Goal: Find specific page/section: Find specific page/section

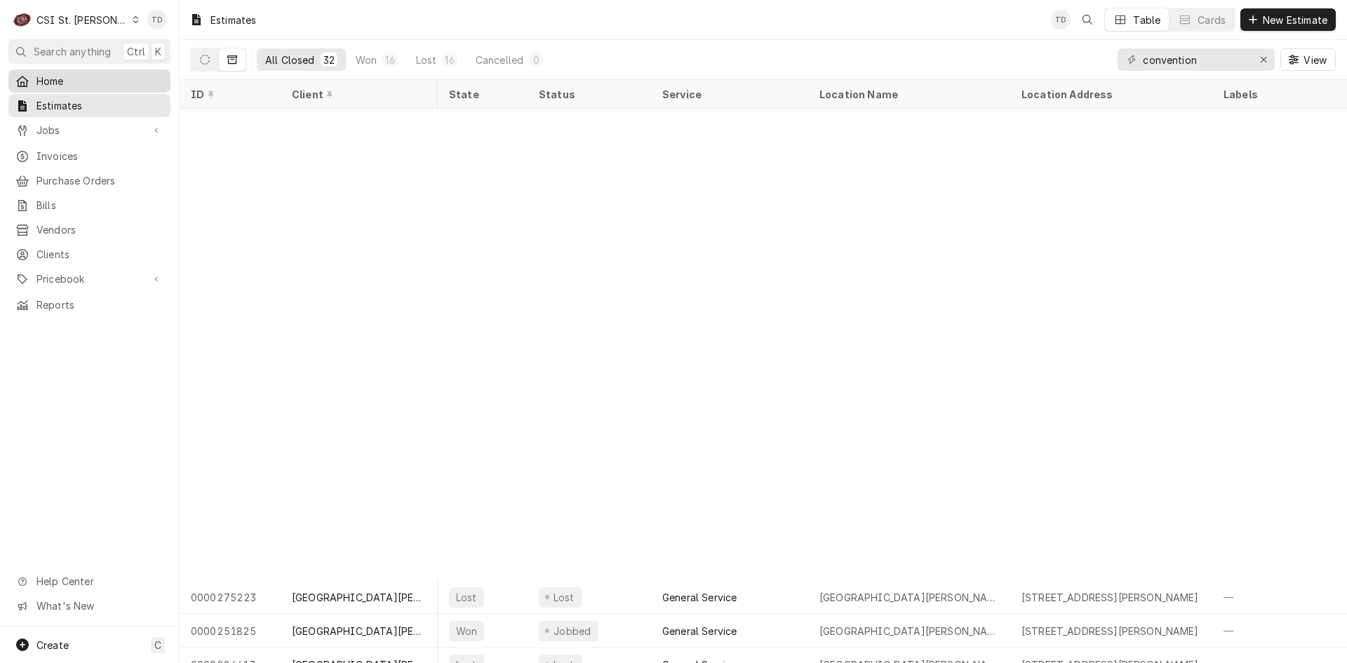
scroll to position [532, 410]
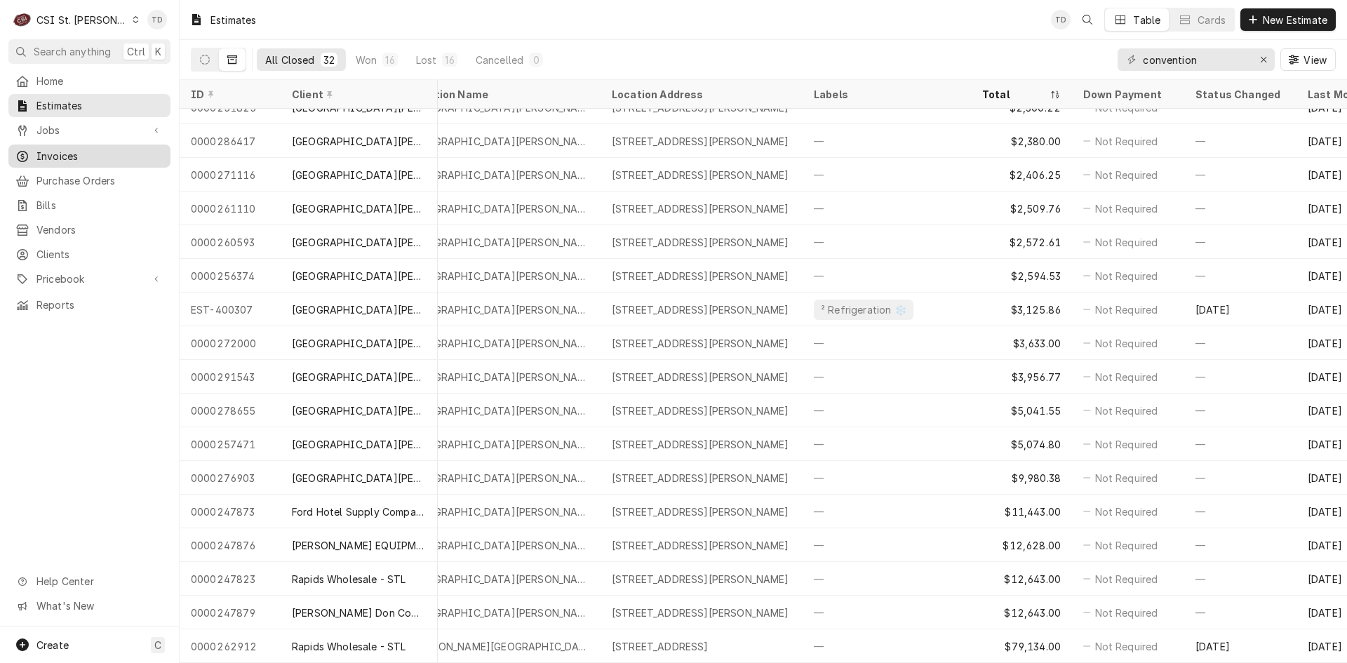
click at [106, 152] on span "Invoices" at bounding box center [99, 156] width 127 height 15
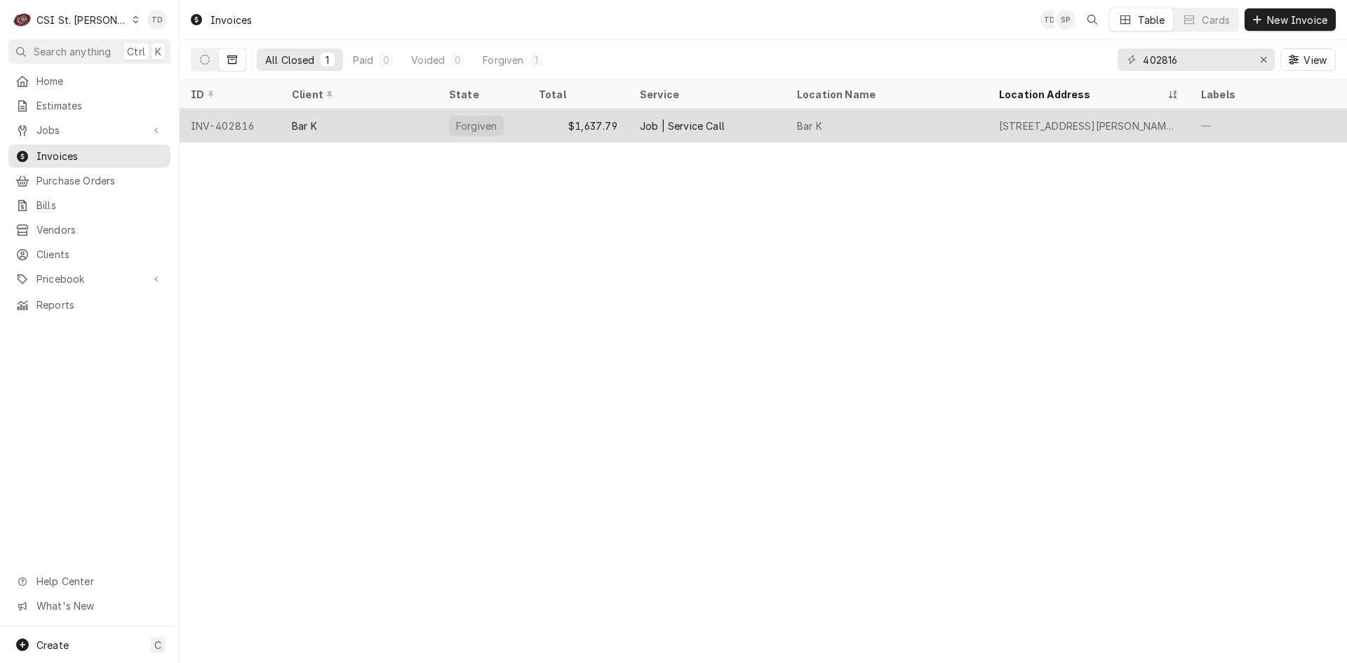
click at [344, 122] on div "Bar K" at bounding box center [359, 126] width 157 height 34
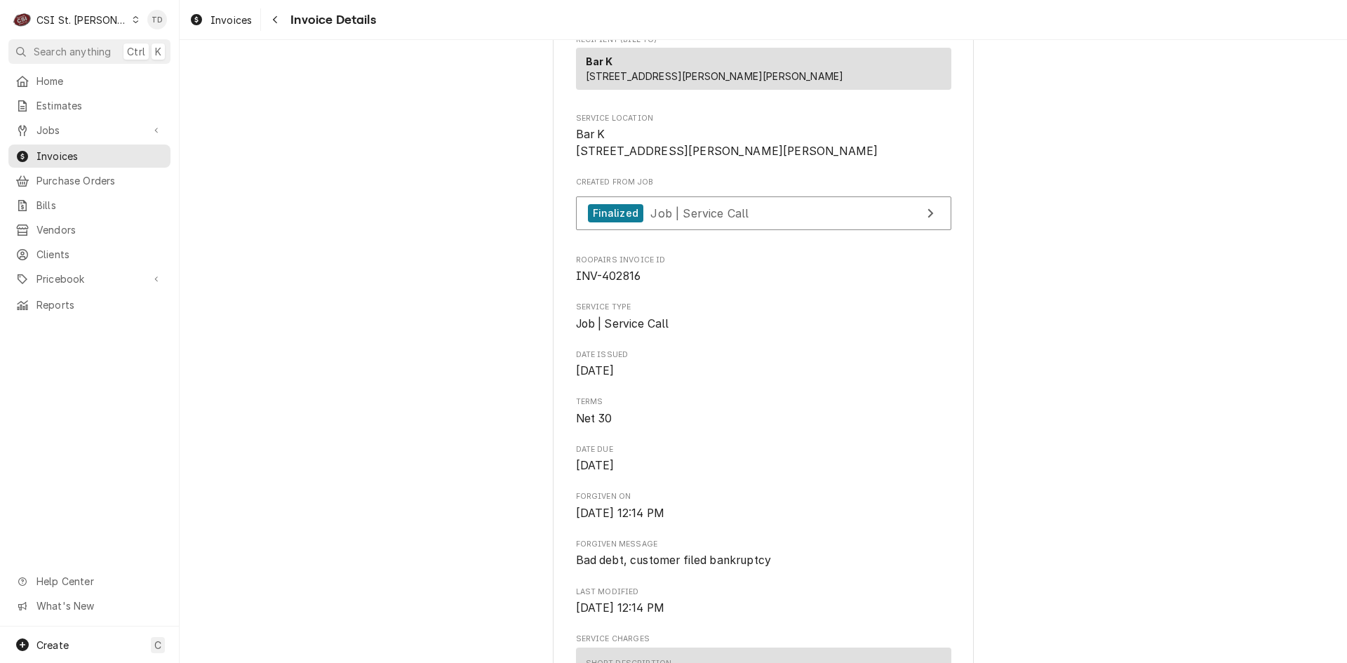
scroll to position [257, 0]
